Goal: Complete application form

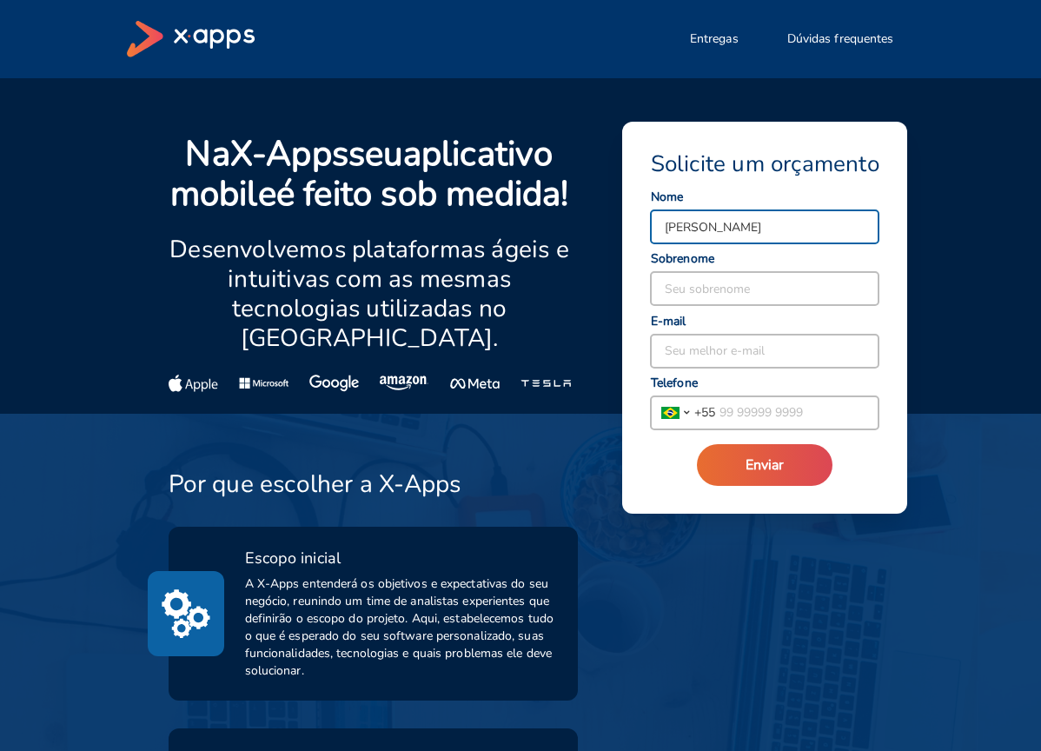
type input "[PERSON_NAME]"
type input "Anunciação"
click at [807, 212] on input "[PERSON_NAME]" at bounding box center [765, 226] width 228 height 33
drag, startPoint x: 805, startPoint y: 224, endPoint x: 705, endPoint y: 226, distance: 99.9
click at [705, 226] on input "[PERSON_NAME]" at bounding box center [765, 226] width 228 height 33
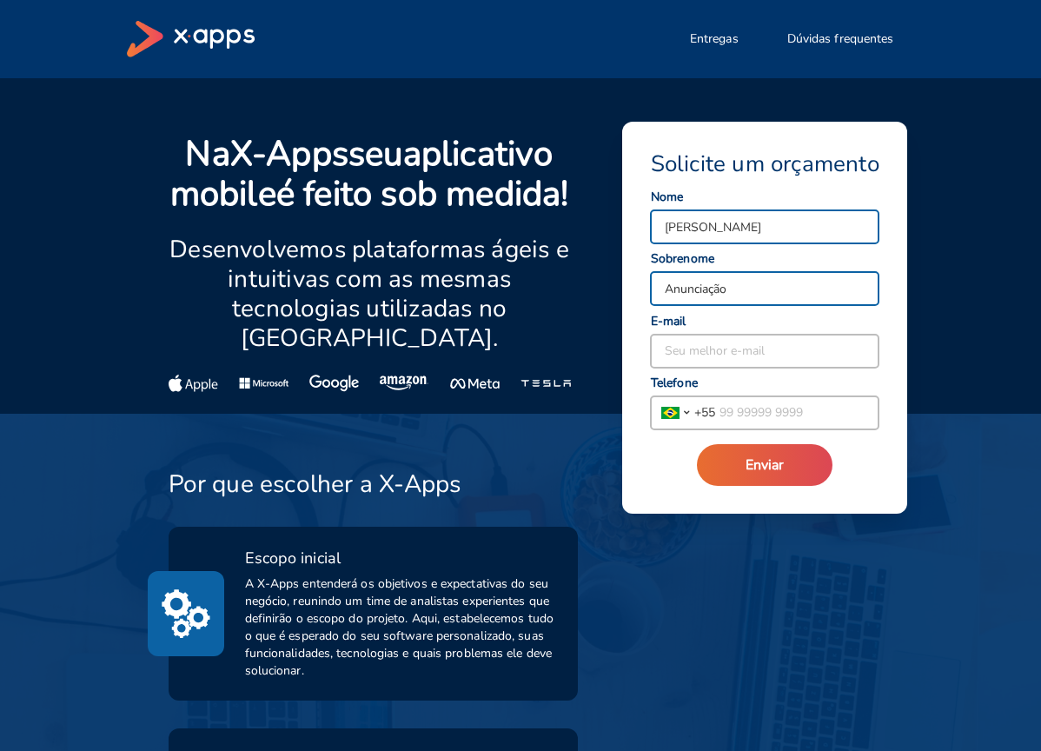
type input "[PERSON_NAME]"
click at [688, 359] on input at bounding box center [765, 350] width 228 height 33
type input "[EMAIL_ADDRESS][DOMAIN_NAME]"
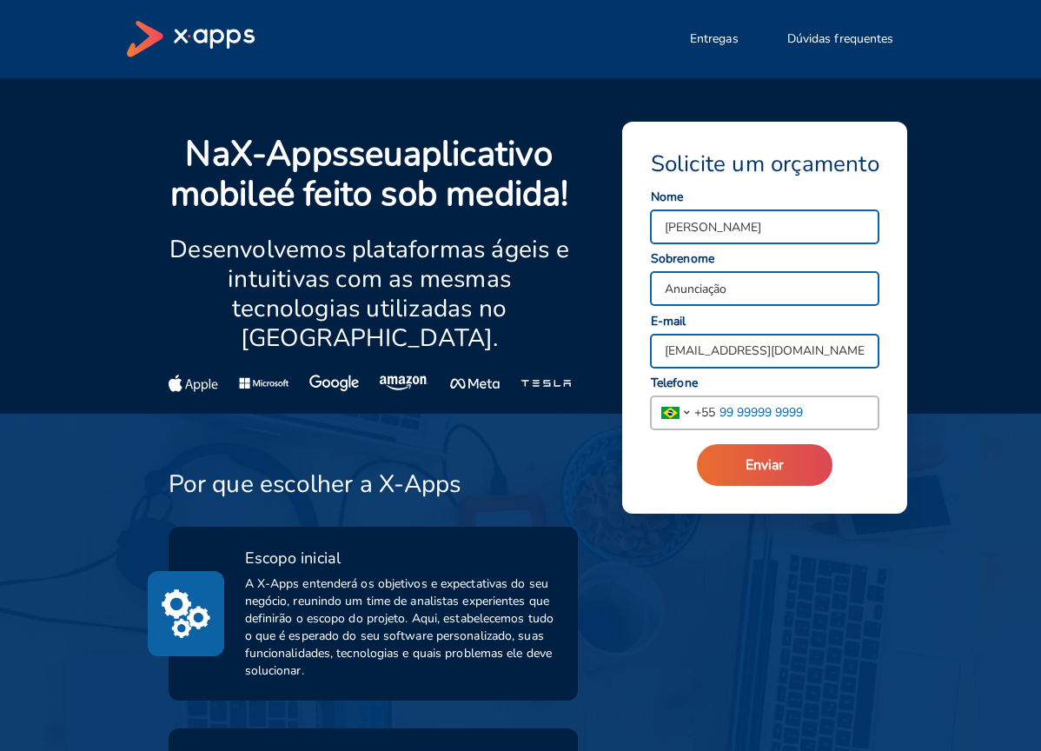
click at [740, 411] on input "tel" at bounding box center [797, 412] width 164 height 33
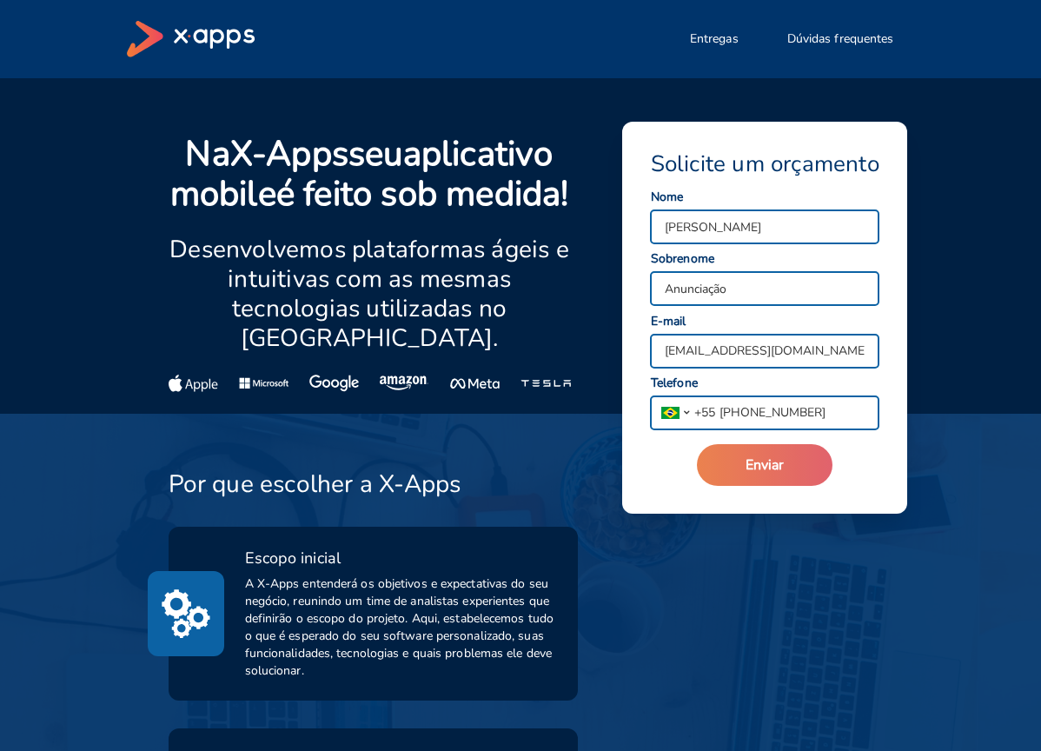
type input "[PHONE_NUMBER]"
click at [773, 461] on span "Enviar" at bounding box center [764, 464] width 38 height 19
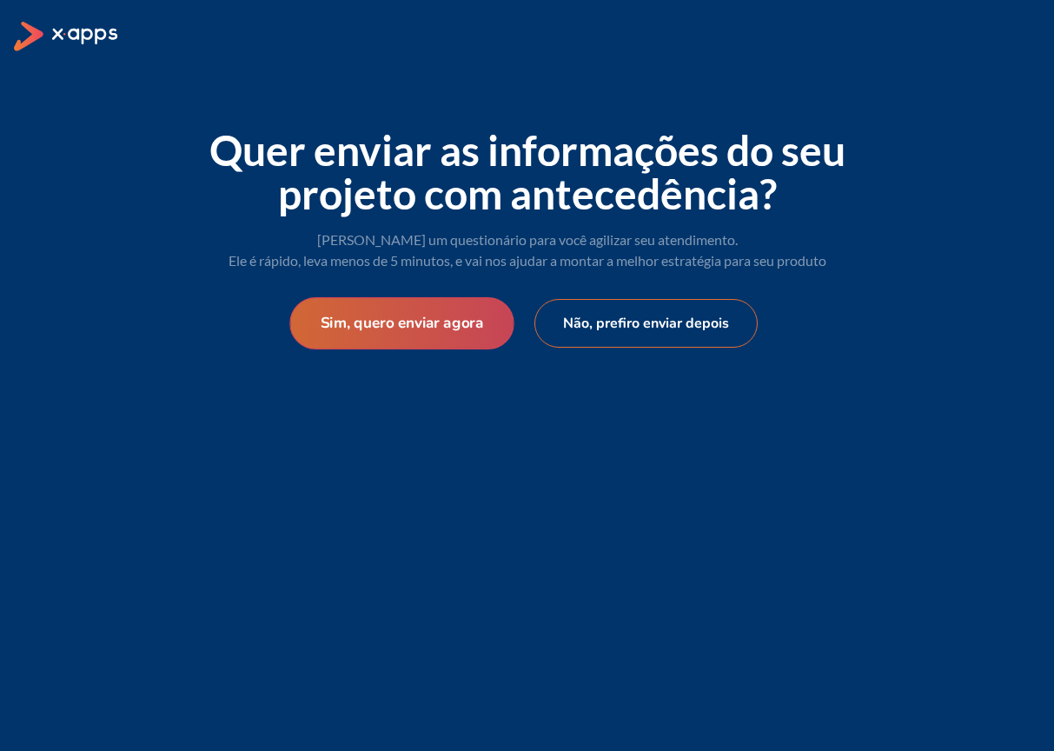
click at [479, 330] on button "Sim, quero enviar agora" at bounding box center [401, 323] width 224 height 52
